Goal: Navigation & Orientation: Go to known website

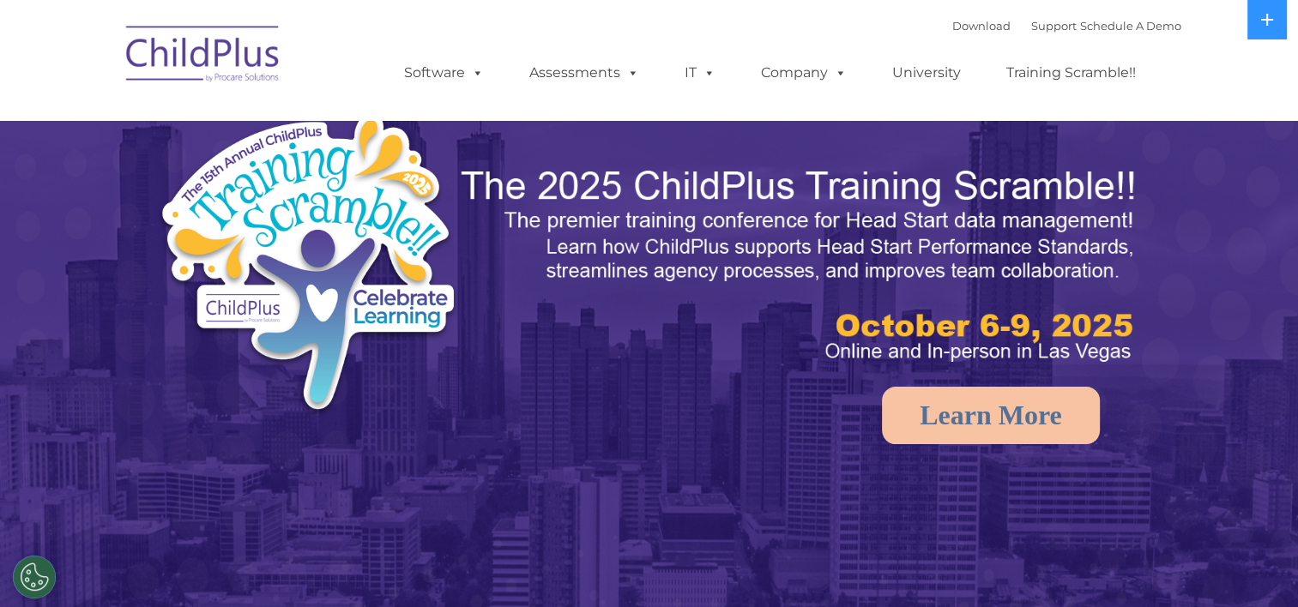
select select "MEDIUM"
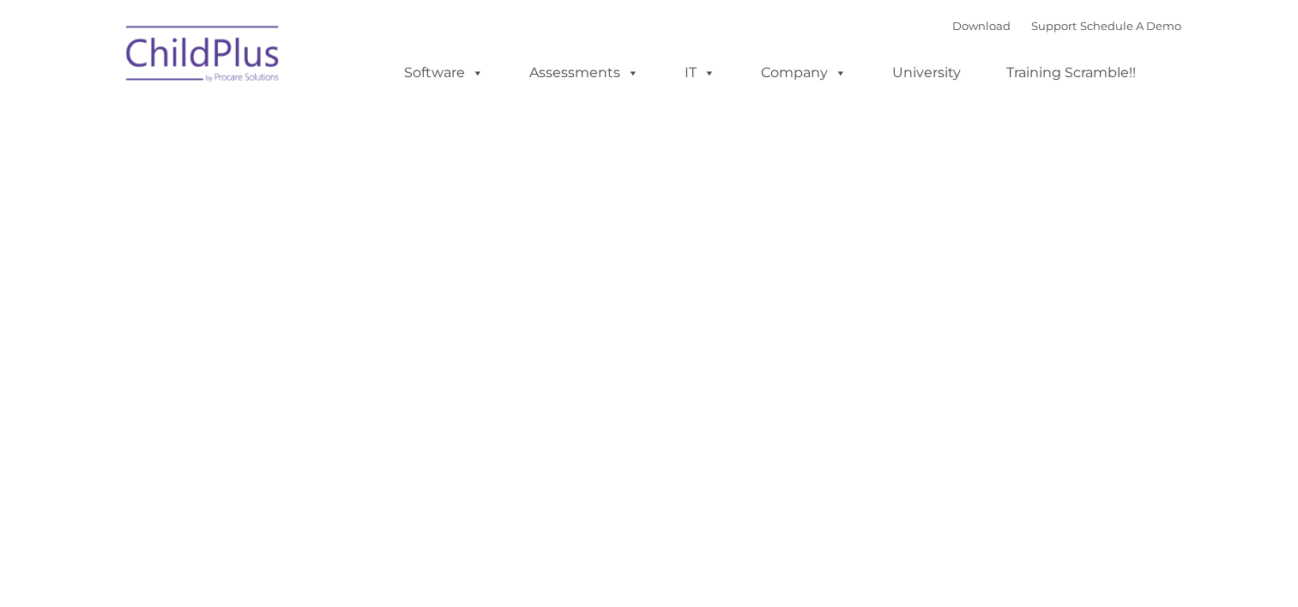
type input ""
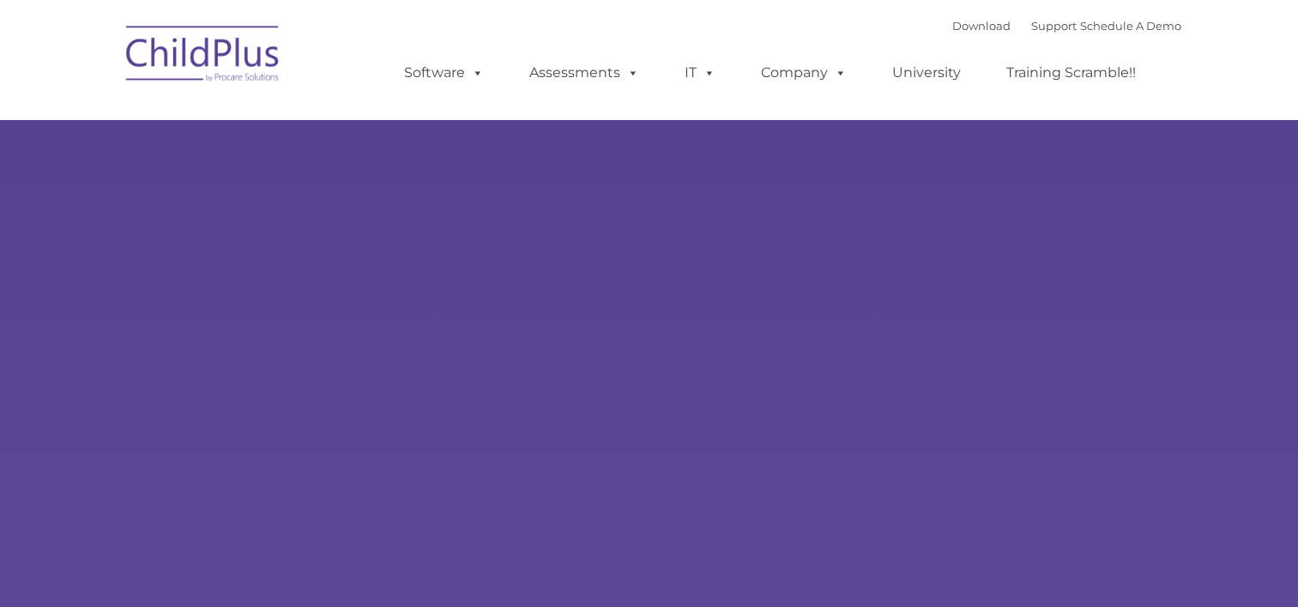
type input ""
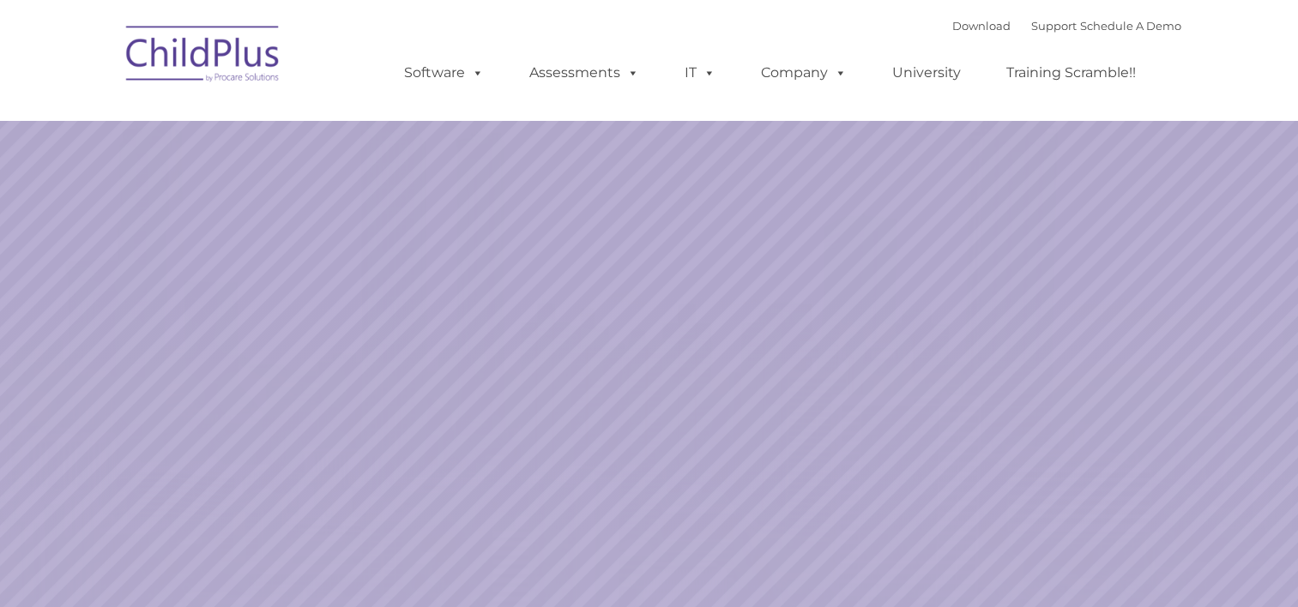
select select "MEDIUM"
